Goal: Task Accomplishment & Management: Manage account settings

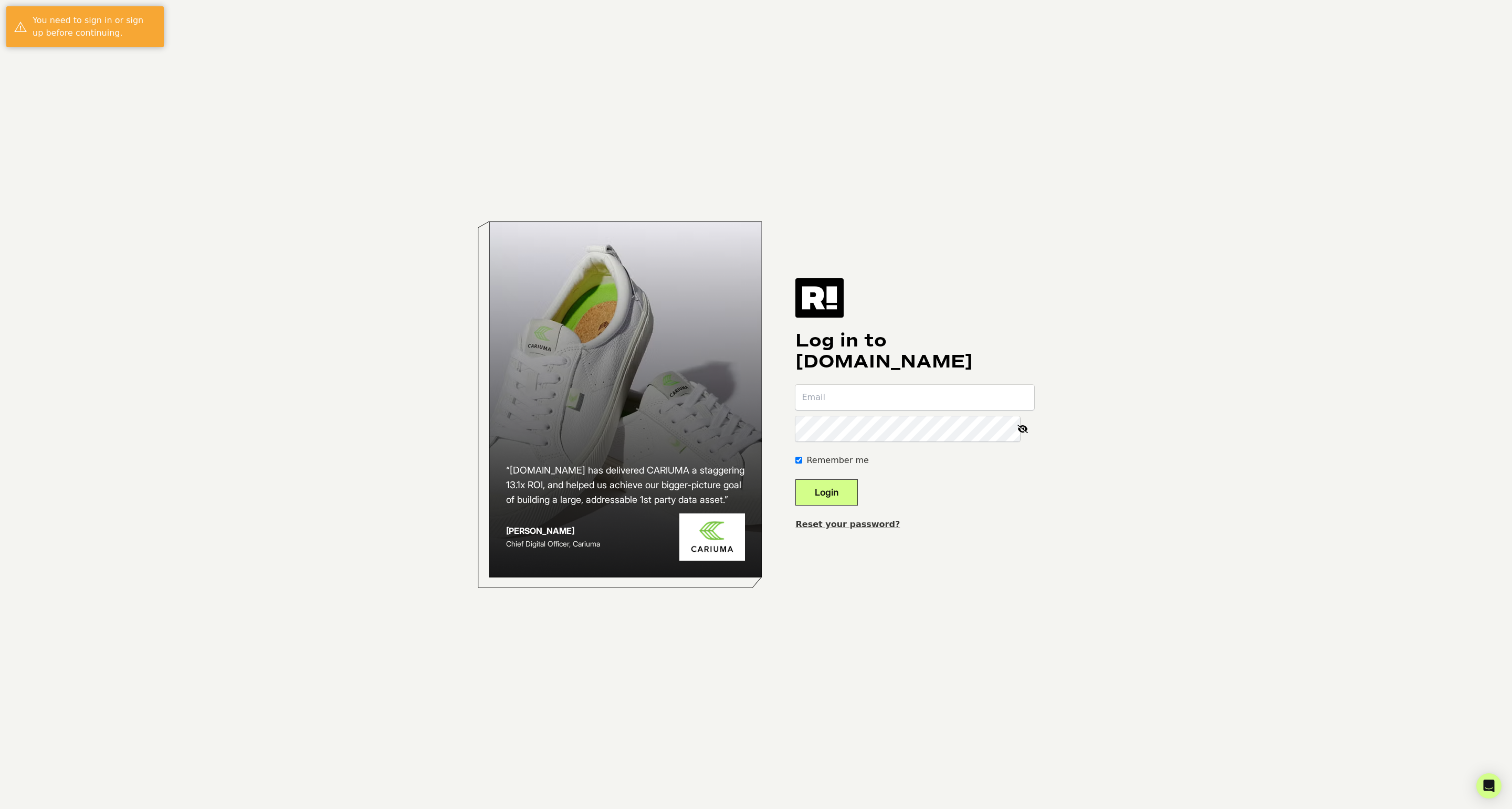
type input "info@fitbusinessman.com"
click at [858, 493] on button "Login" at bounding box center [826, 492] width 63 height 26
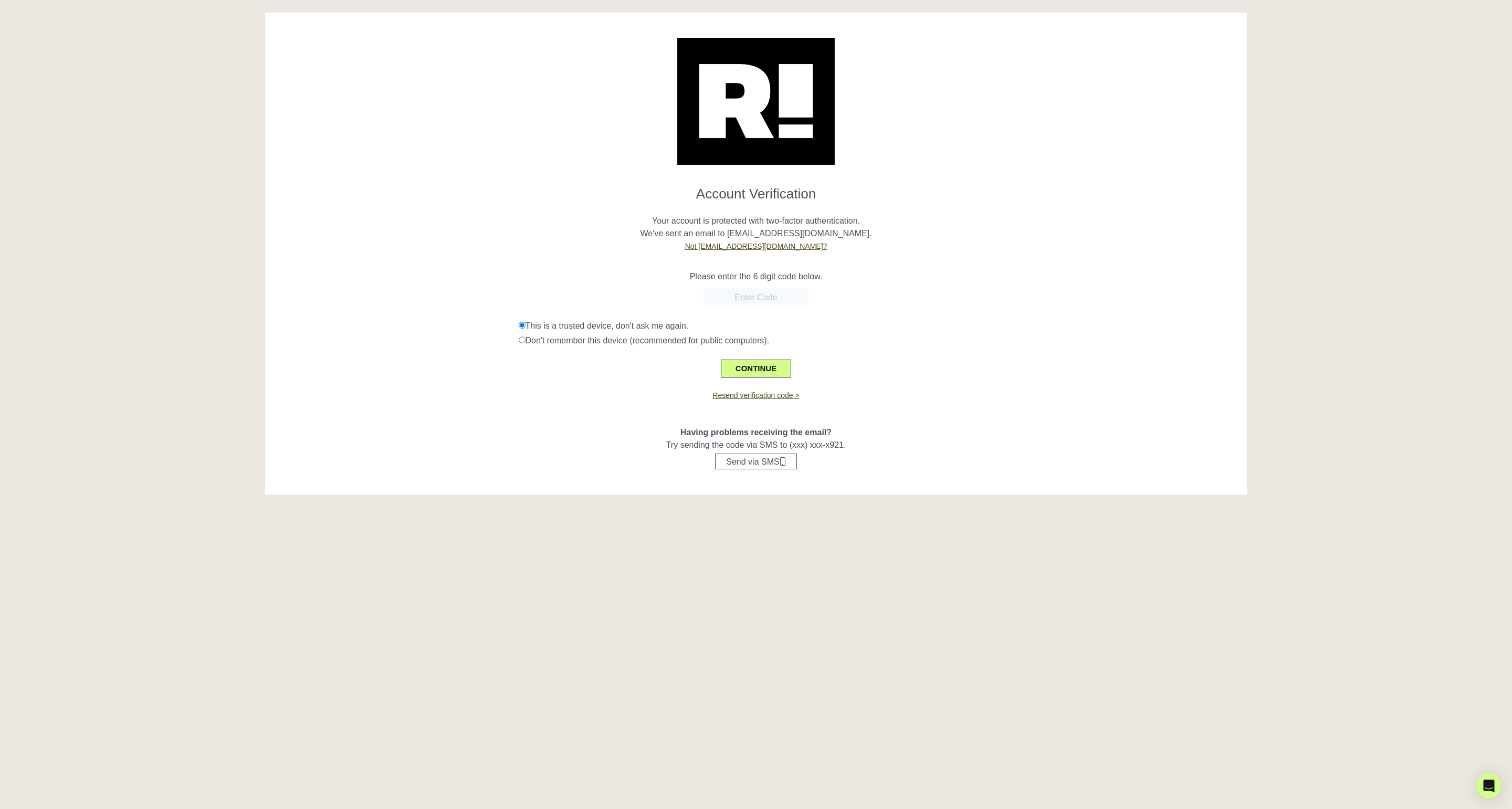
click at [868, 325] on div "This is a trusted device, don't ask me again." at bounding box center [879, 326] width 721 height 13
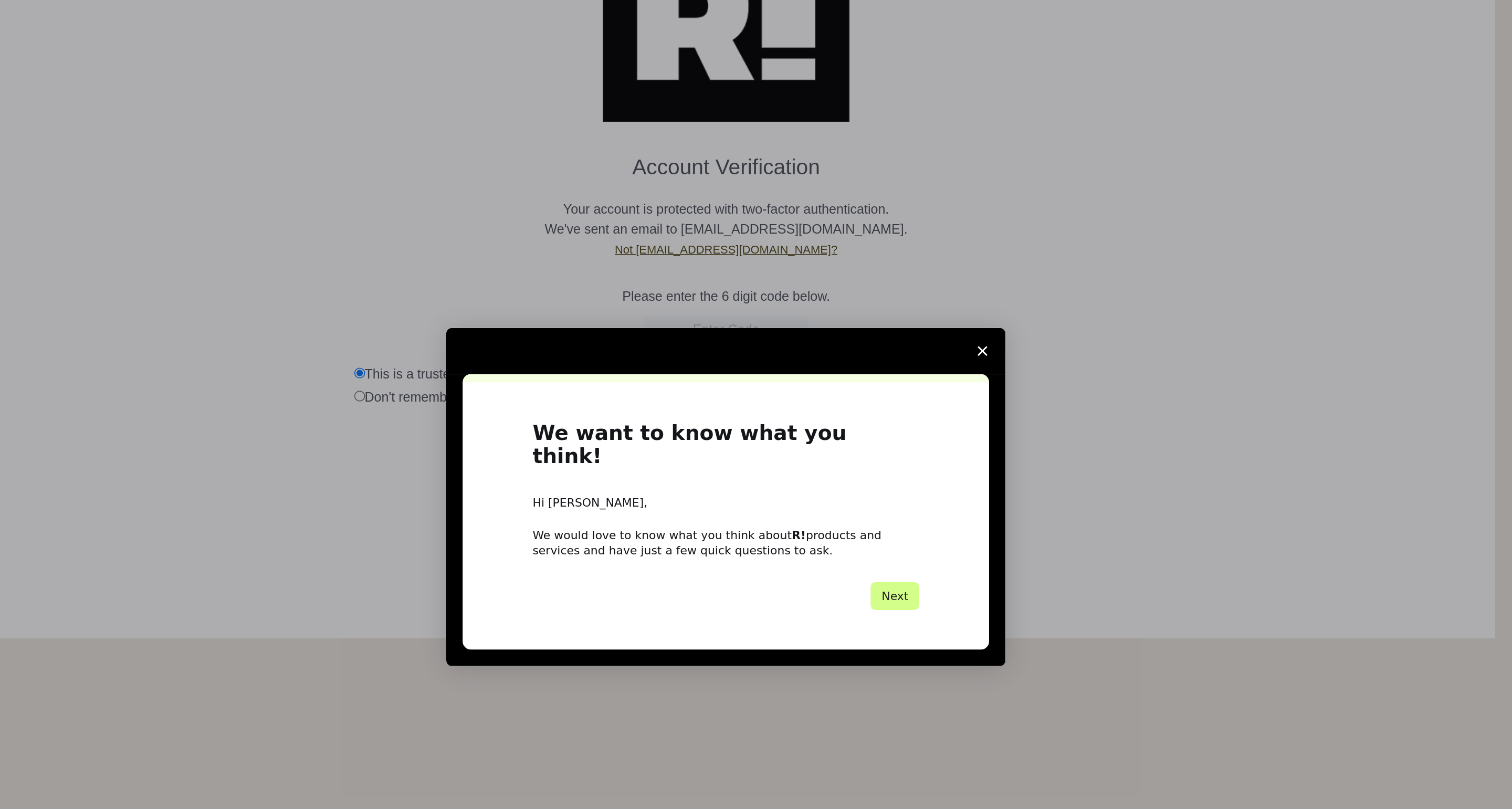
click at [461, 177] on span "Close survey" at bounding box center [461, 175] width 29 height 29
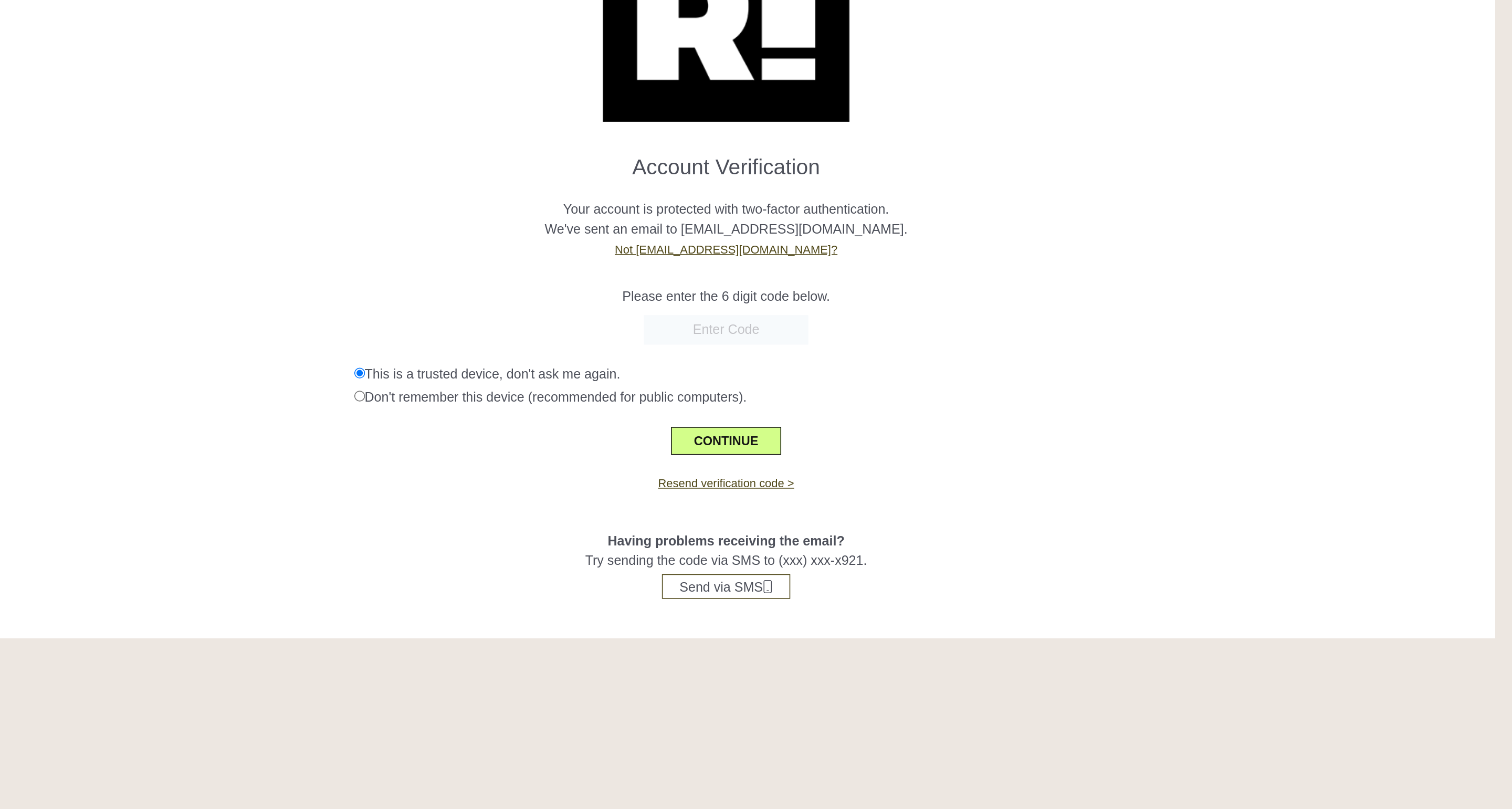
click at [780, 300] on input "text" at bounding box center [756, 298] width 105 height 19
paste input "612692"
type input "612692"
click at [744, 365] on button "CONTINUE" at bounding box center [756, 368] width 70 height 18
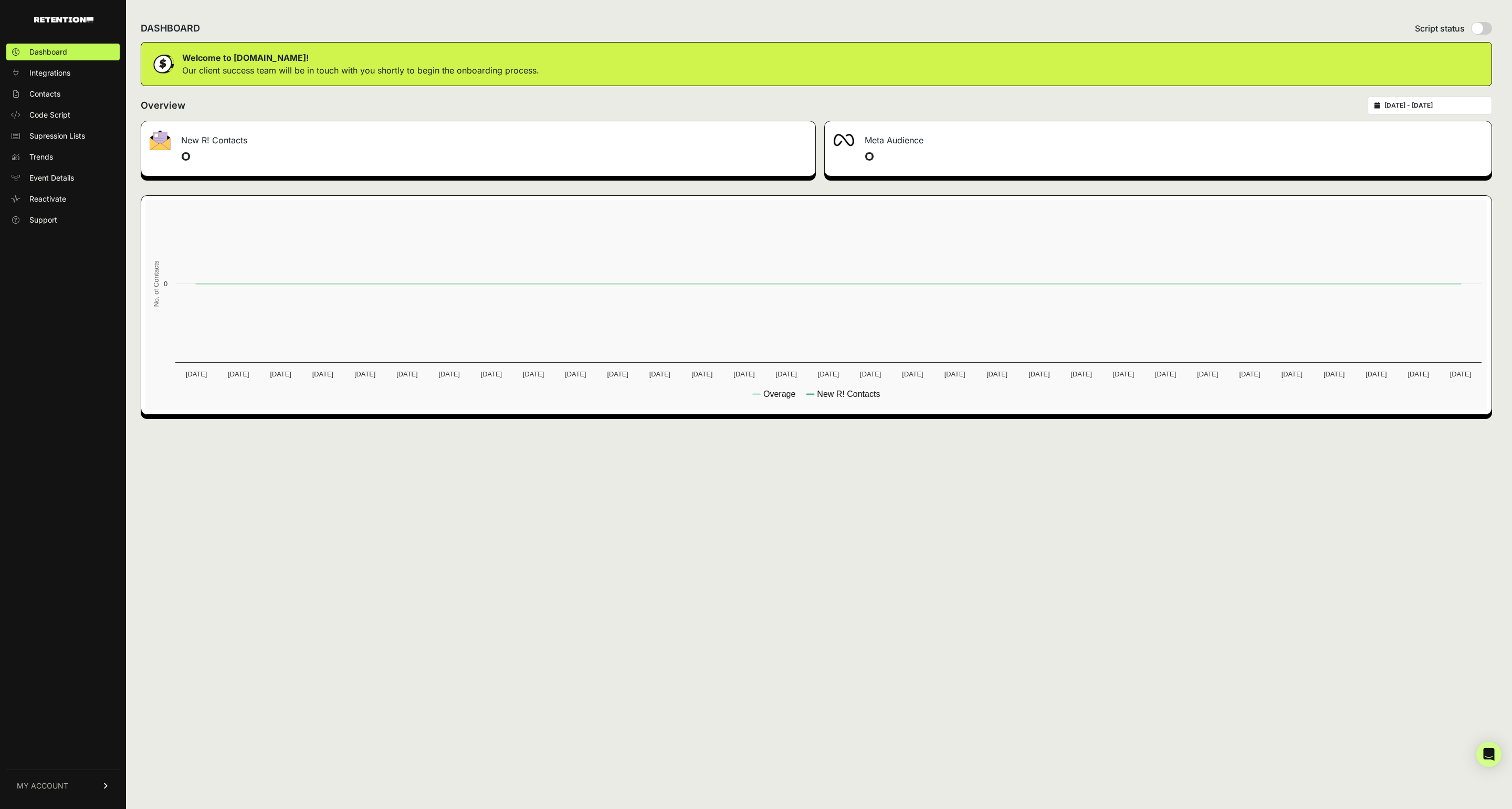
click at [1486, 33] on input "radio" at bounding box center [1481, 28] width 21 height 13
radio input "true"
click at [1278, 60] on div "Welcome to Retention.com! Our client success team will be in touch with you sho…" at bounding box center [816, 64] width 1351 height 44
click at [1486, 27] on input "radio" at bounding box center [1481, 28] width 21 height 13
radio input "true"
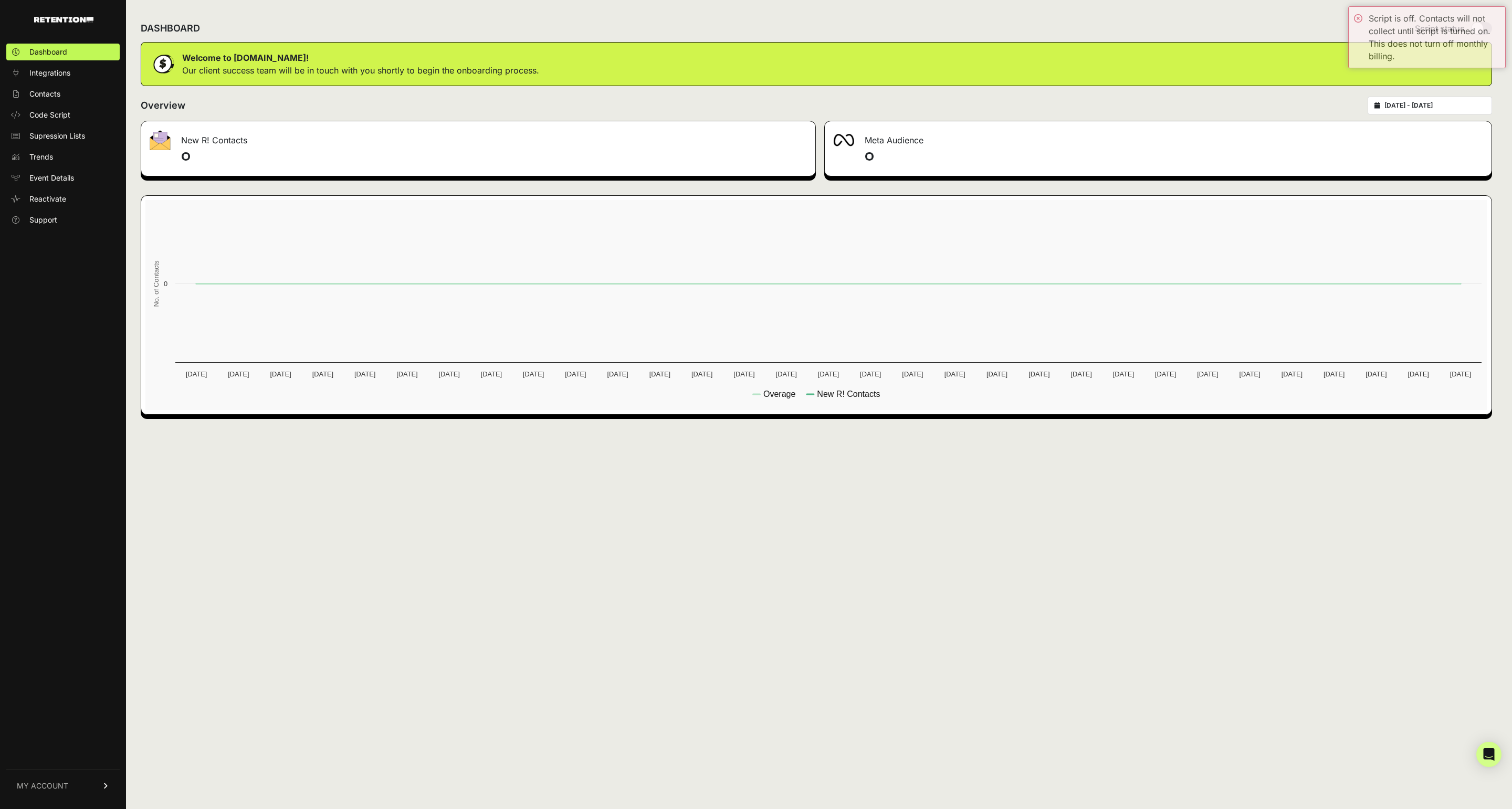
click at [1494, 95] on div "DASHBOARD Script status Welcome to Retention.com! Our client success team will …" at bounding box center [816, 404] width 1380 height 809
click at [1484, 31] on input "radio" at bounding box center [1481, 28] width 21 height 13
radio input "true"
radio input "false"
click at [1491, 758] on icon "Open Intercom Messenger" at bounding box center [1488, 754] width 12 height 13
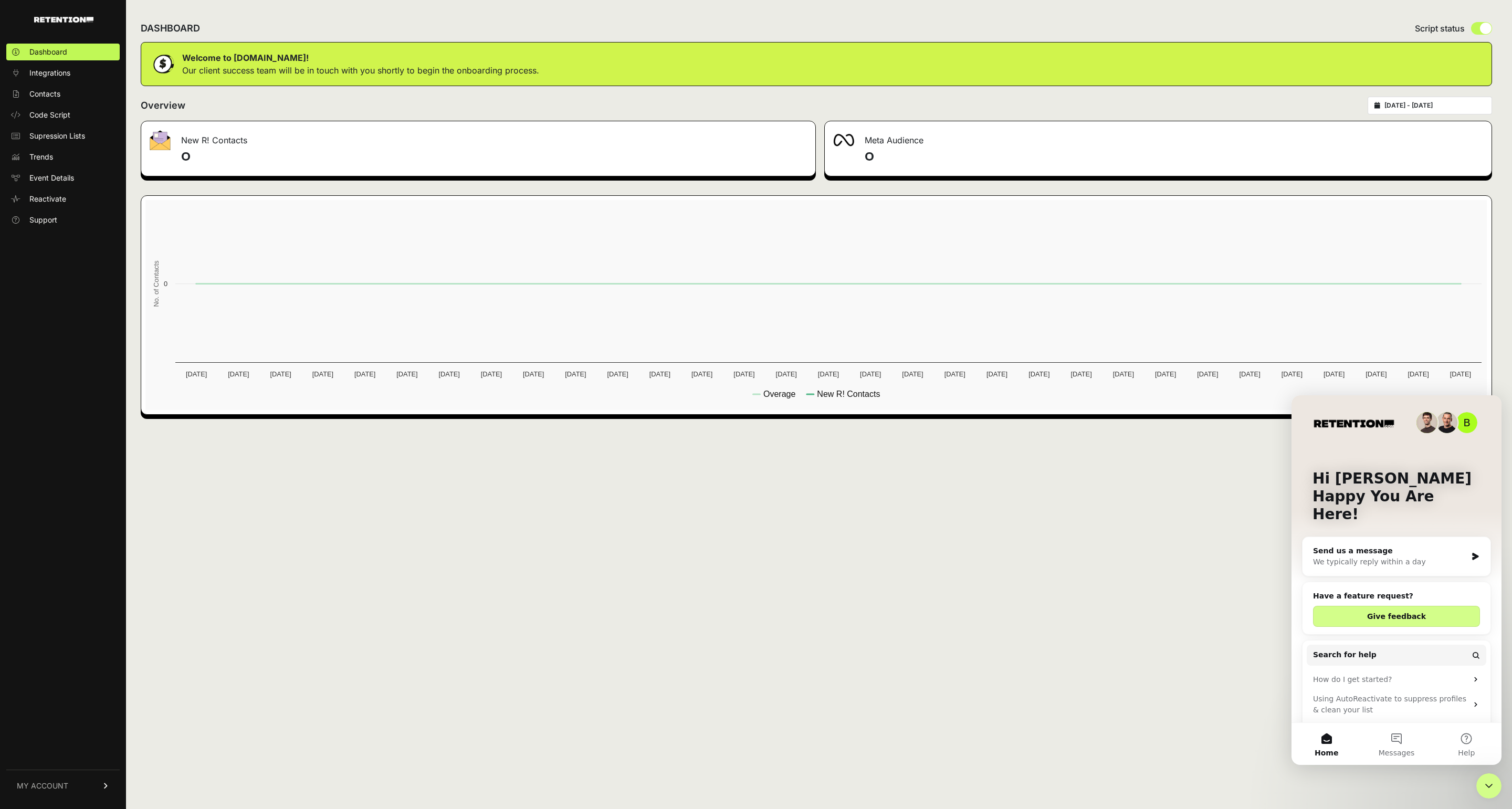
click at [1433, 556] on div "We typically reply within a day" at bounding box center [1390, 562] width 154 height 11
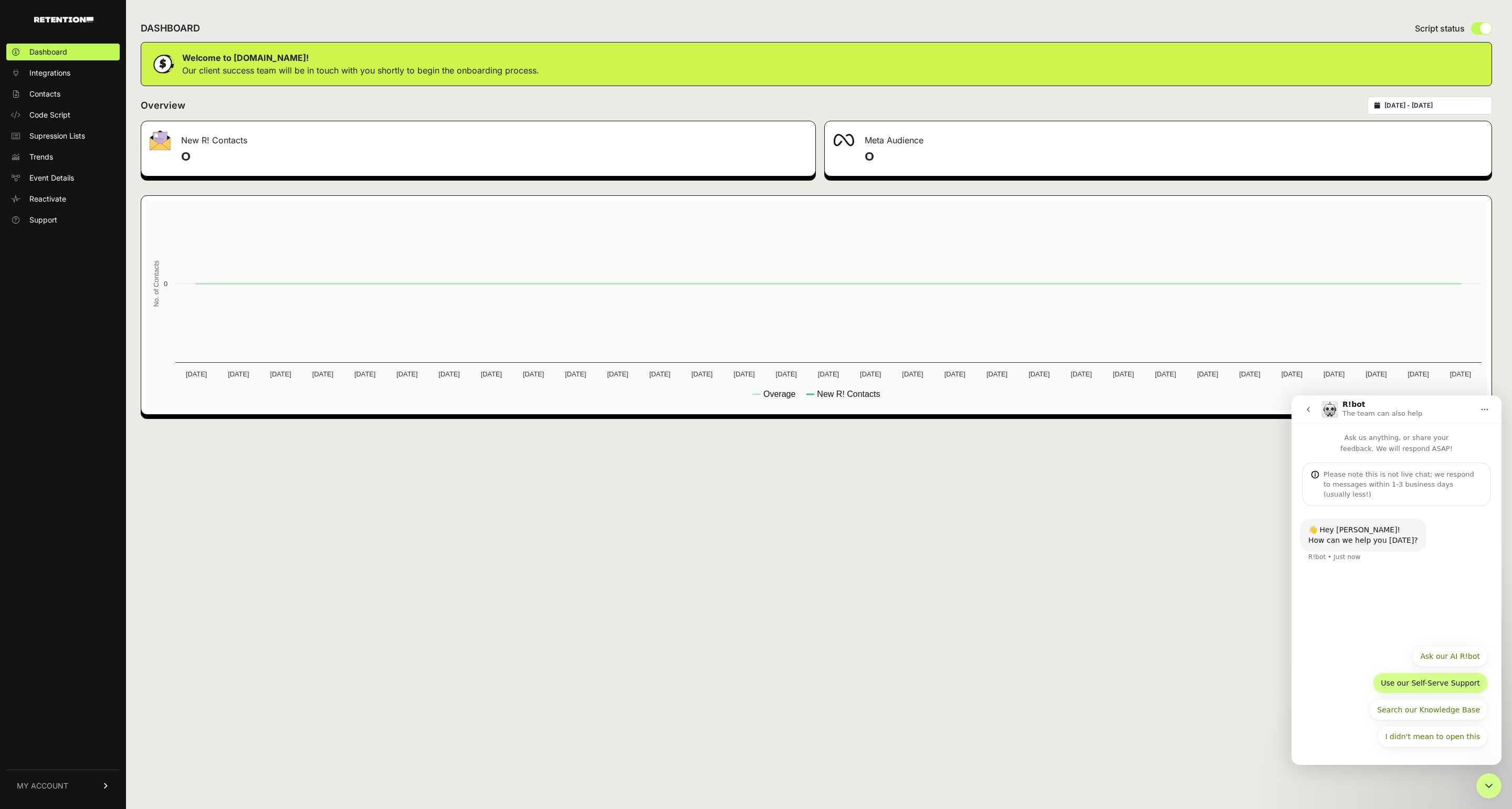
click at [1396, 692] on button "Use our Self-Serve Support" at bounding box center [1430, 682] width 115 height 21
click at [58, 77] on span "Integrations" at bounding box center [50, 73] width 41 height 10
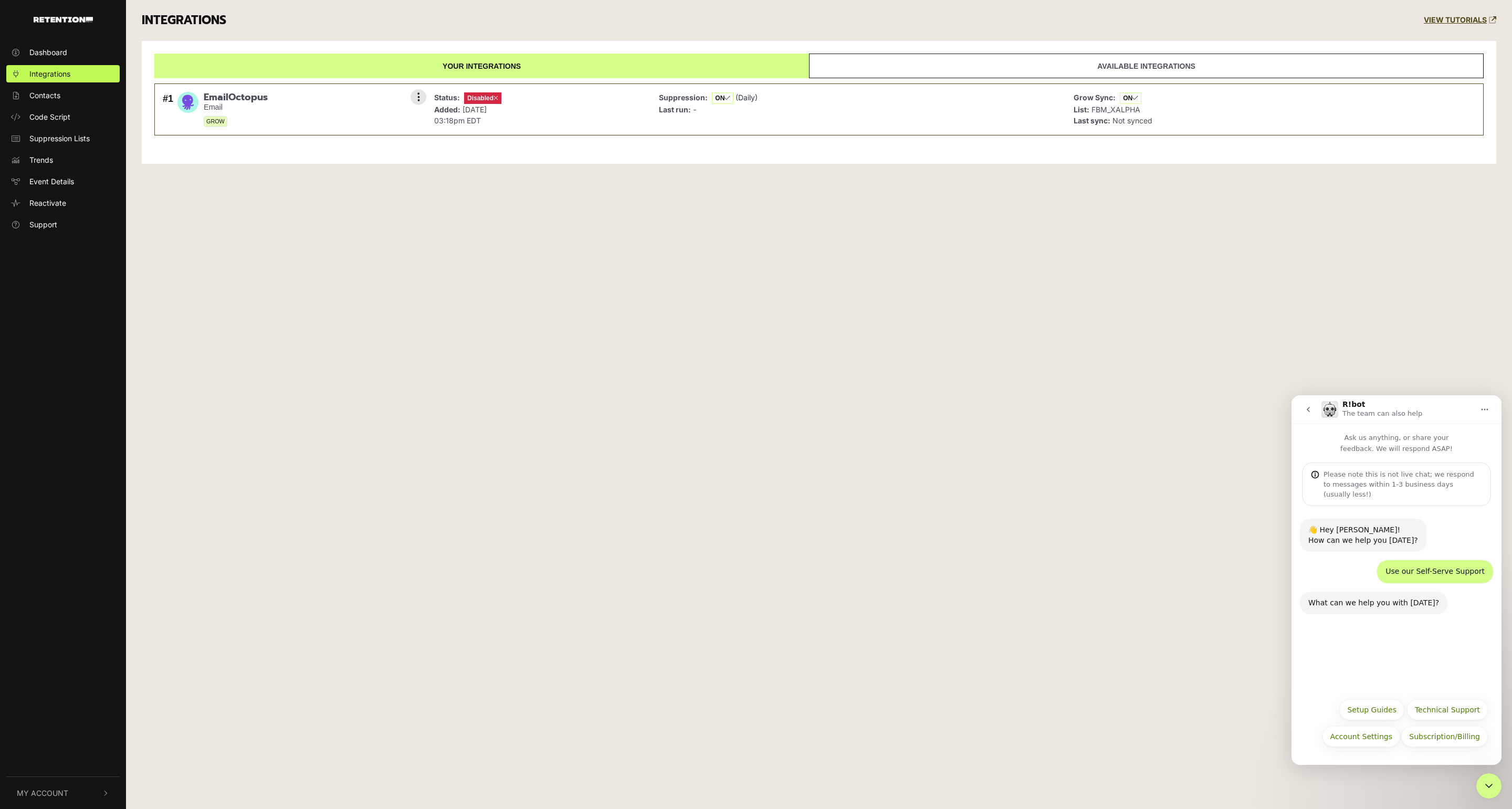
click at [498, 97] on icon at bounding box center [495, 98] width 4 height 6
click at [1254, 66] on link "Available integrations" at bounding box center [1146, 66] width 675 height 25
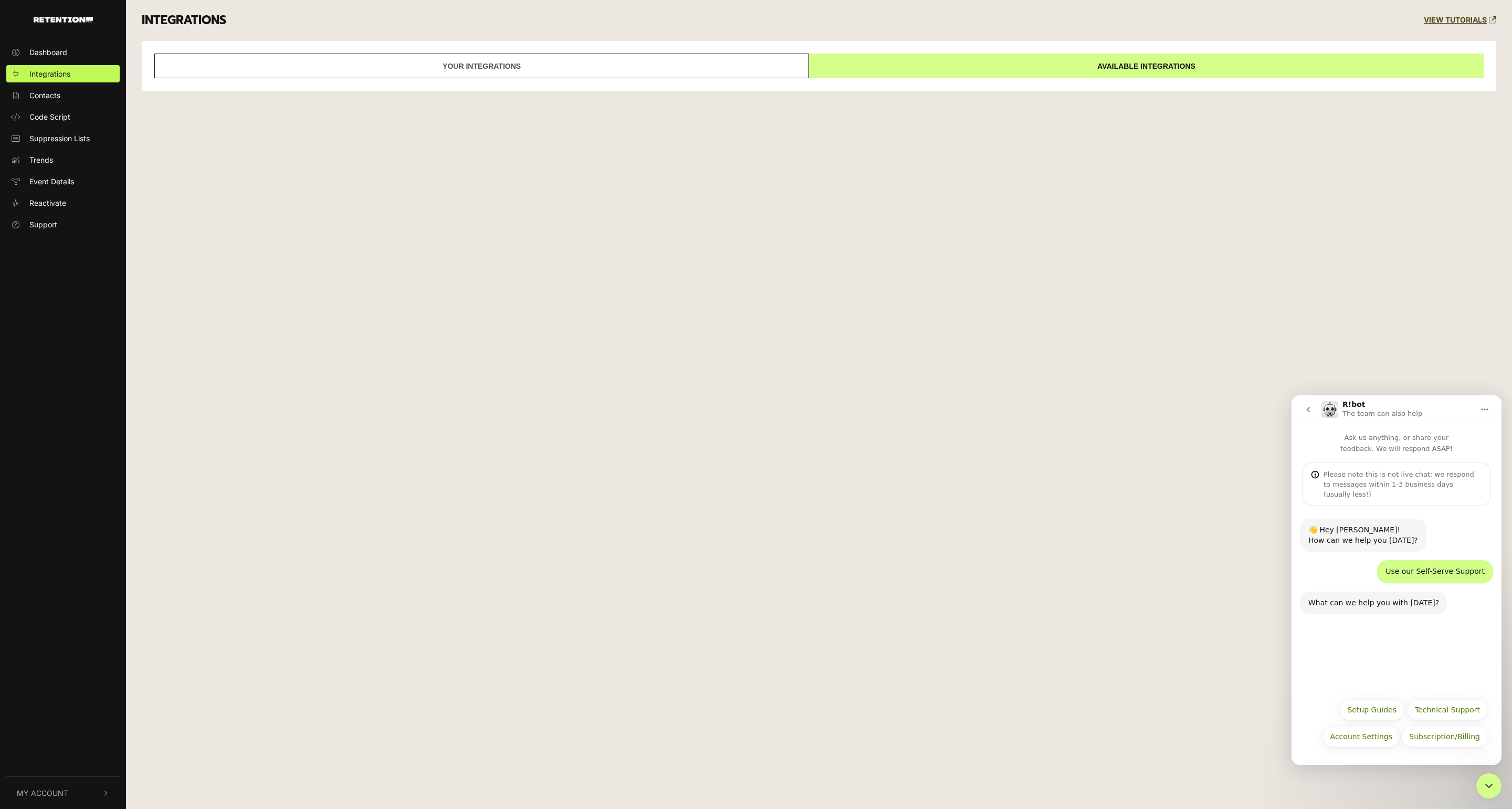
click at [654, 72] on link "Your integrations" at bounding box center [481, 66] width 654 height 25
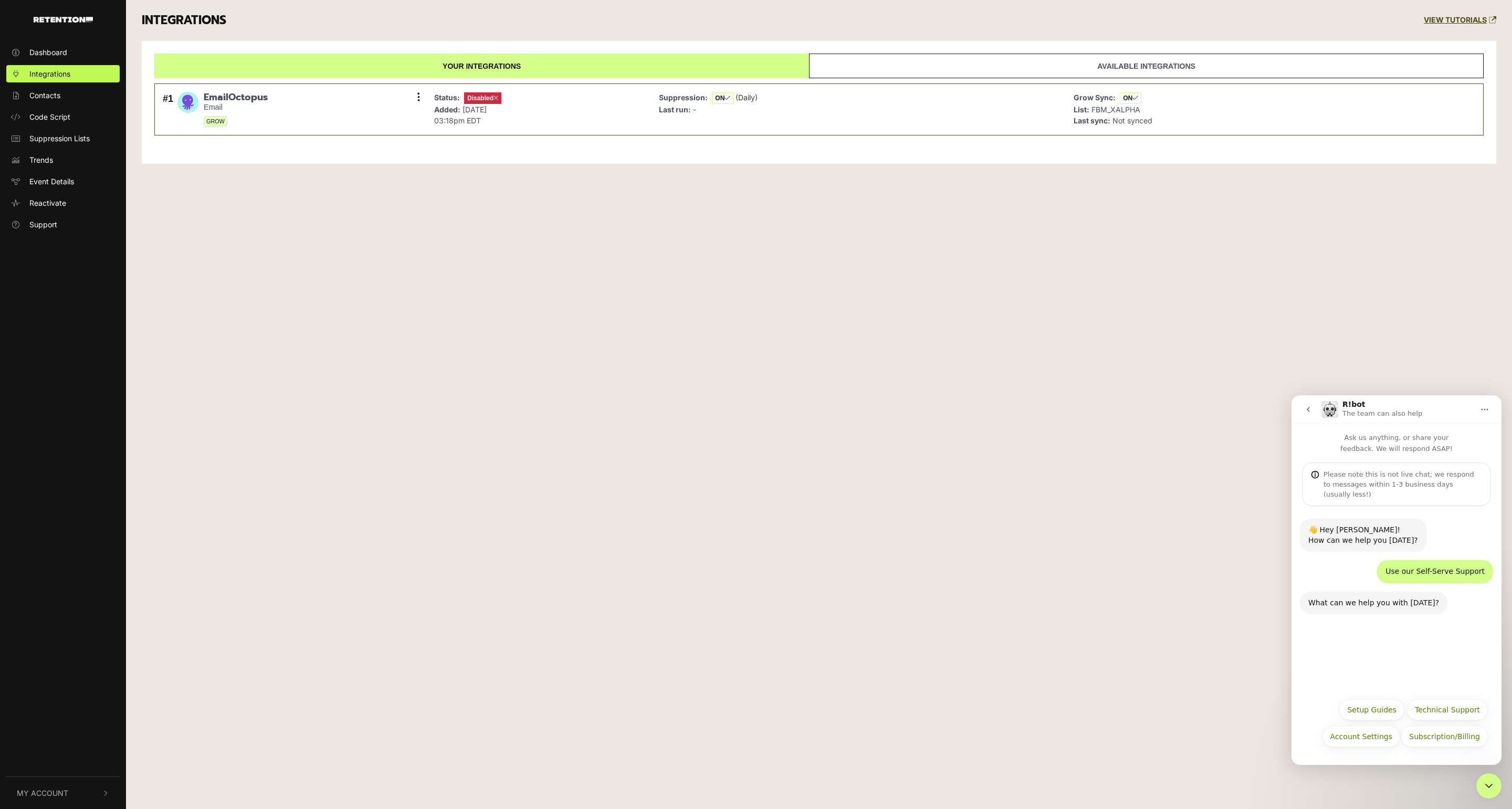
click at [833, 67] on link "Available integrations" at bounding box center [1146, 66] width 675 height 25
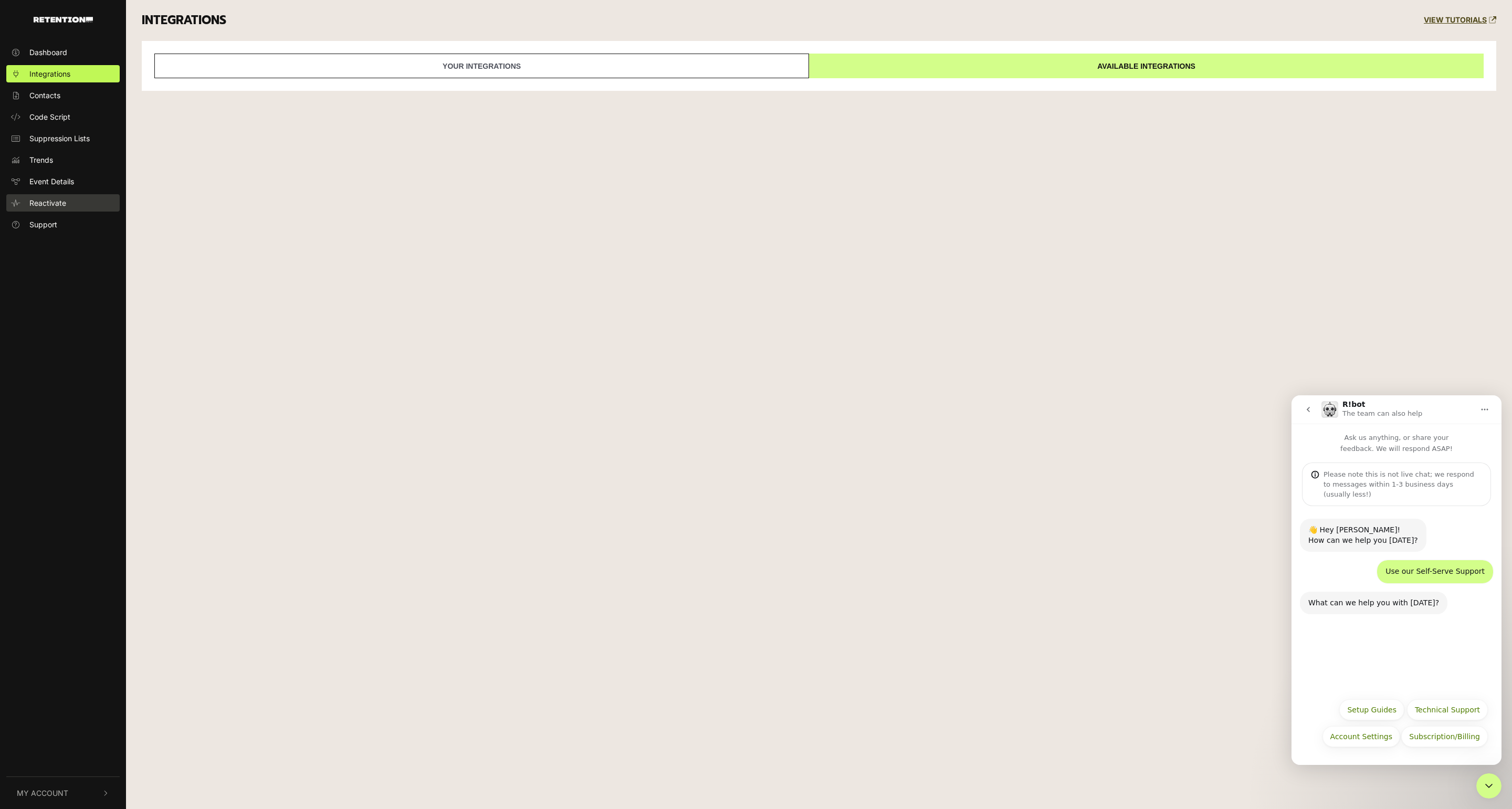
click at [64, 210] on link "Reactivate" at bounding box center [63, 203] width 113 height 17
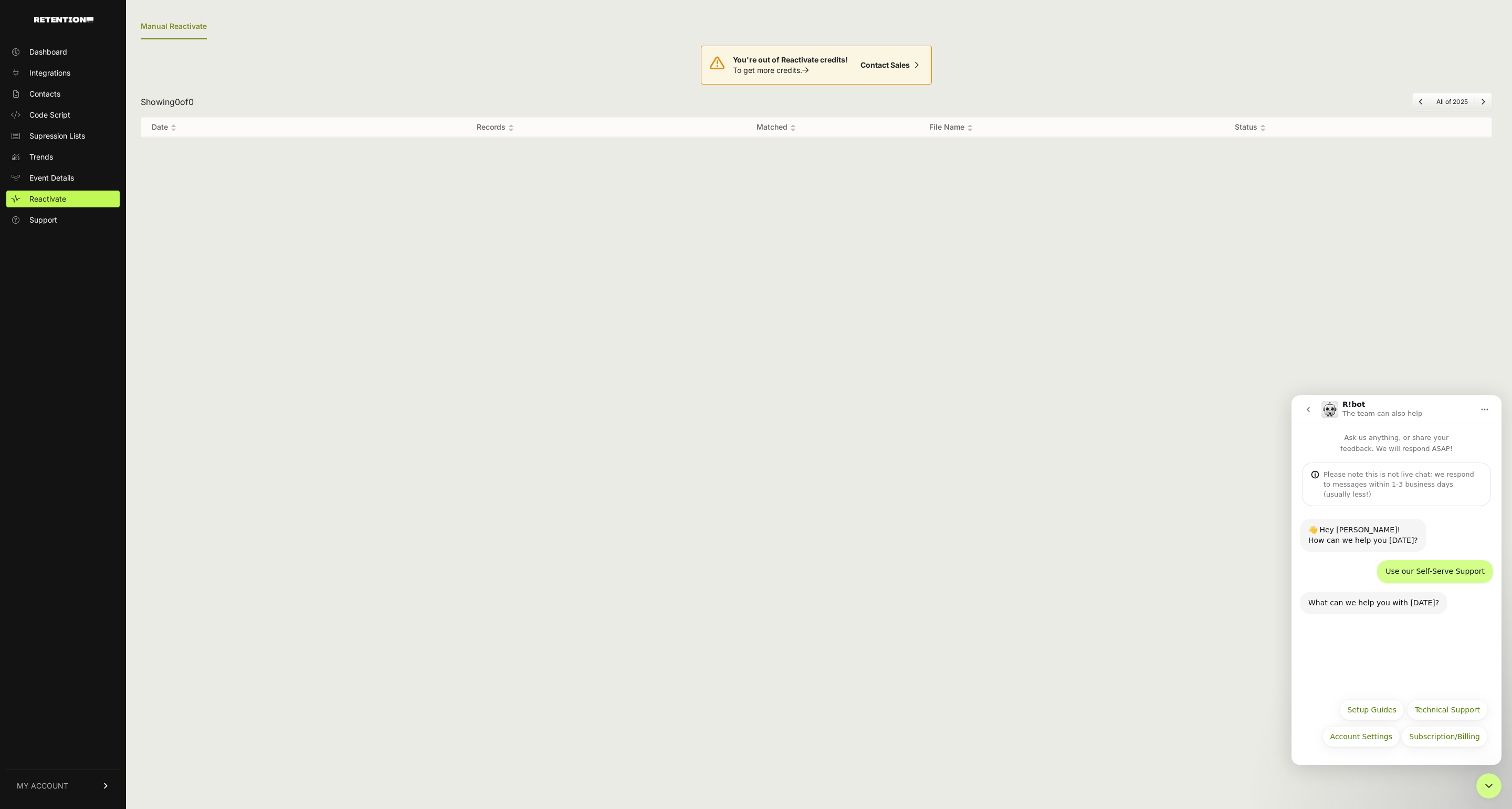
click at [810, 67] on p "To get more credits." at bounding box center [791, 70] width 115 height 10
click at [867, 65] on link "Contact Sales" at bounding box center [890, 65] width 67 height 21
